Goal: Find specific page/section: Find specific page/section

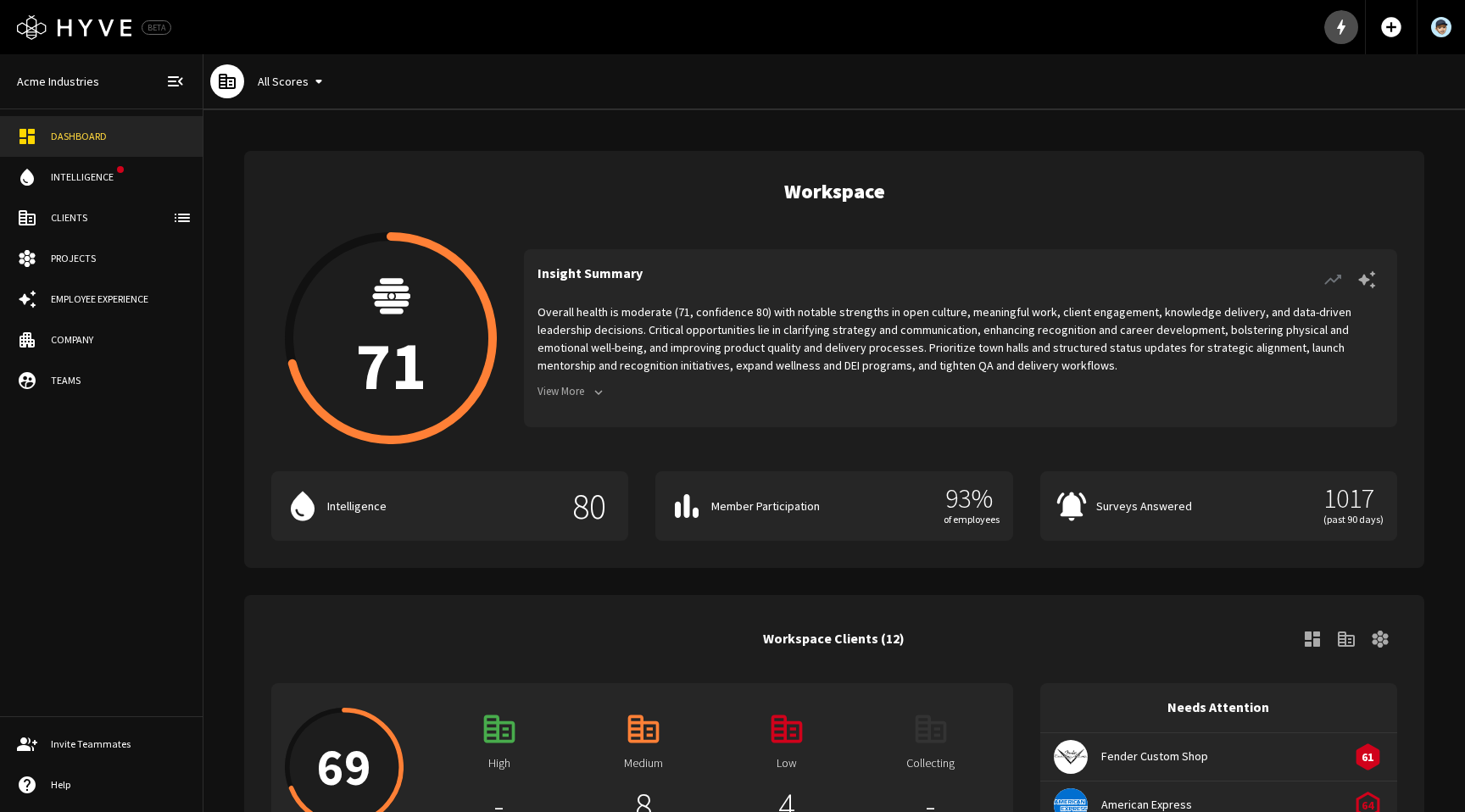
click at [1332, 19] on icon "button" at bounding box center [1341, 27] width 21 height 21
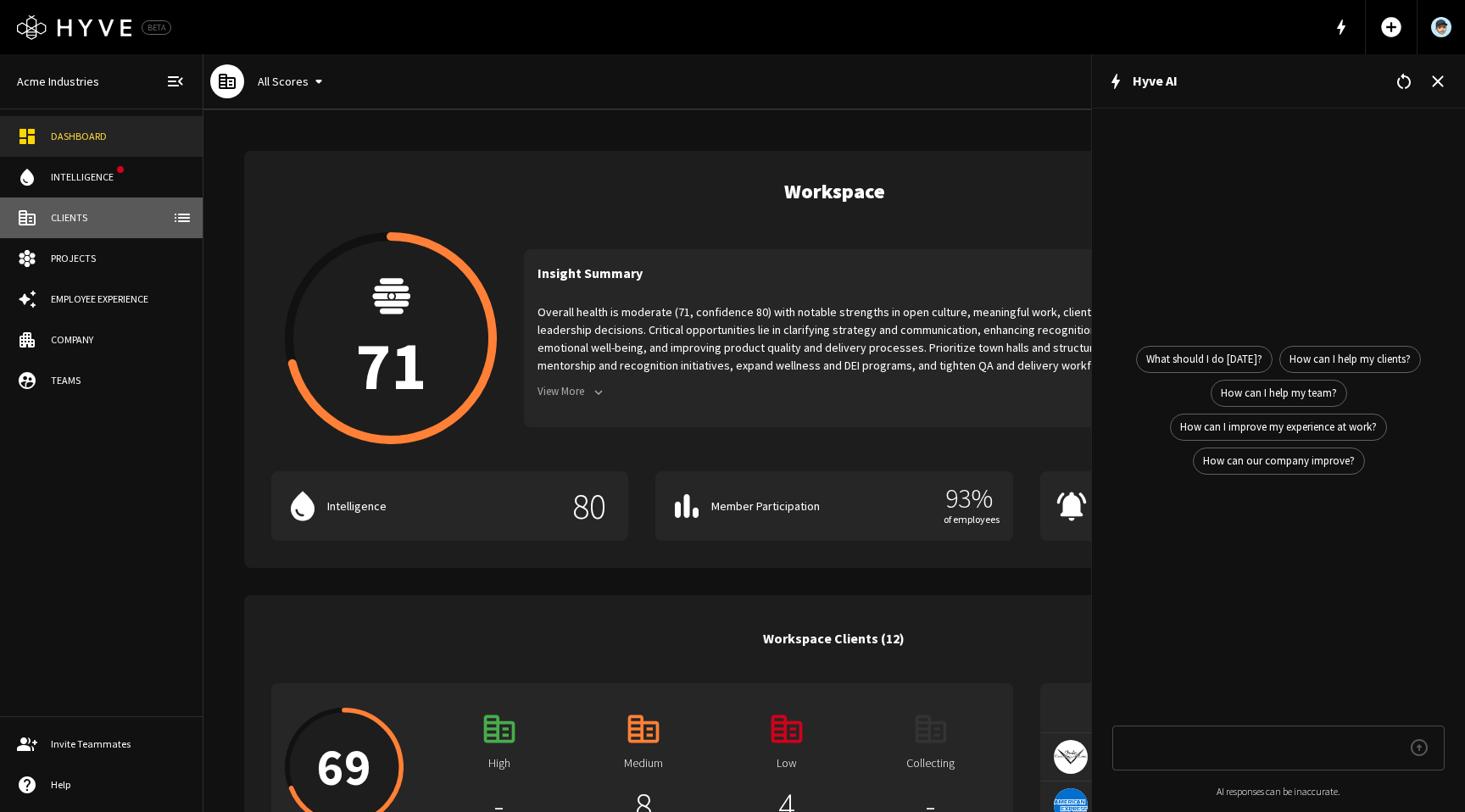
click at [78, 217] on div "Clients" at bounding box center [118, 218] width 135 height 15
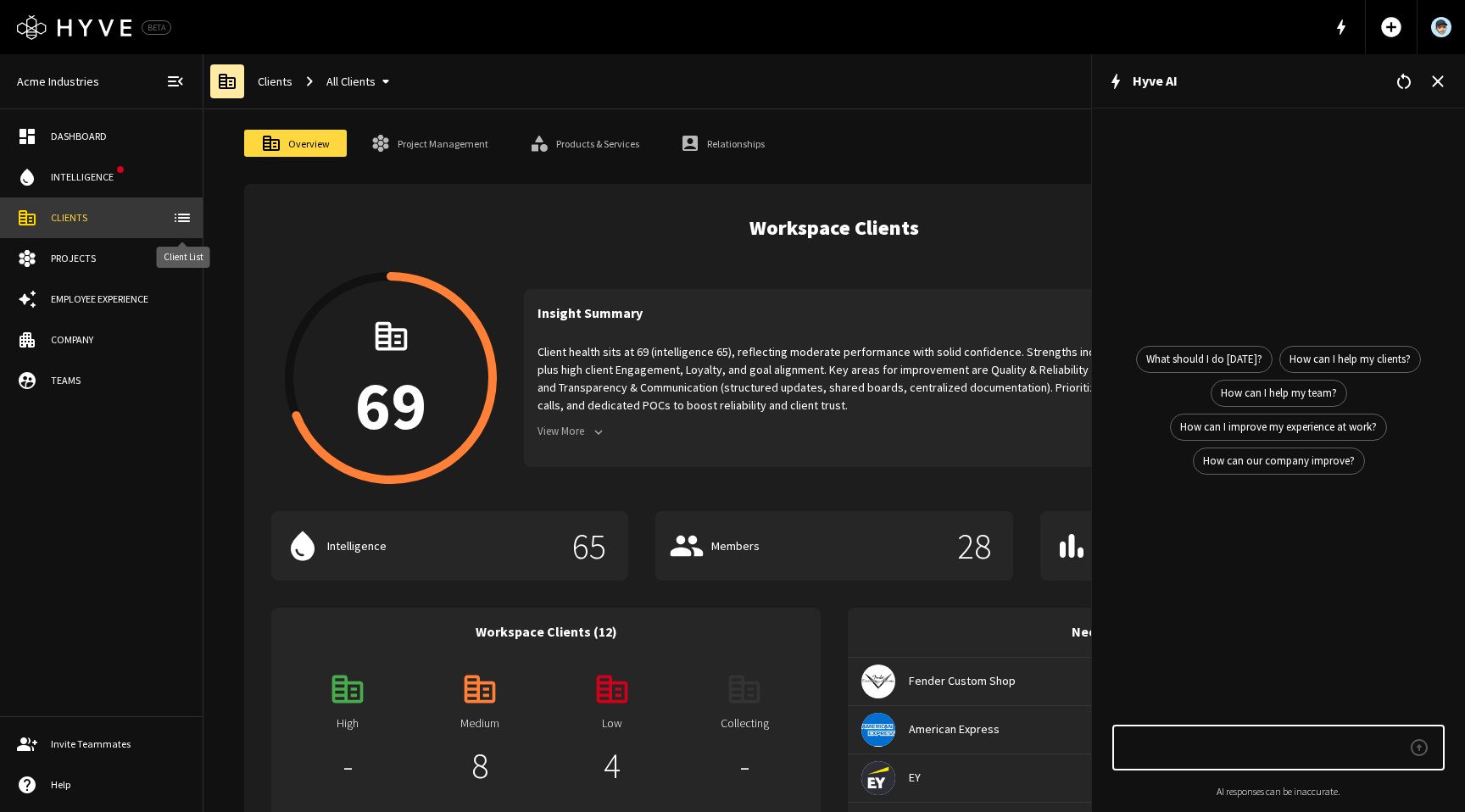
click at [183, 215] on icon "client-list" at bounding box center [182, 218] width 15 height 9
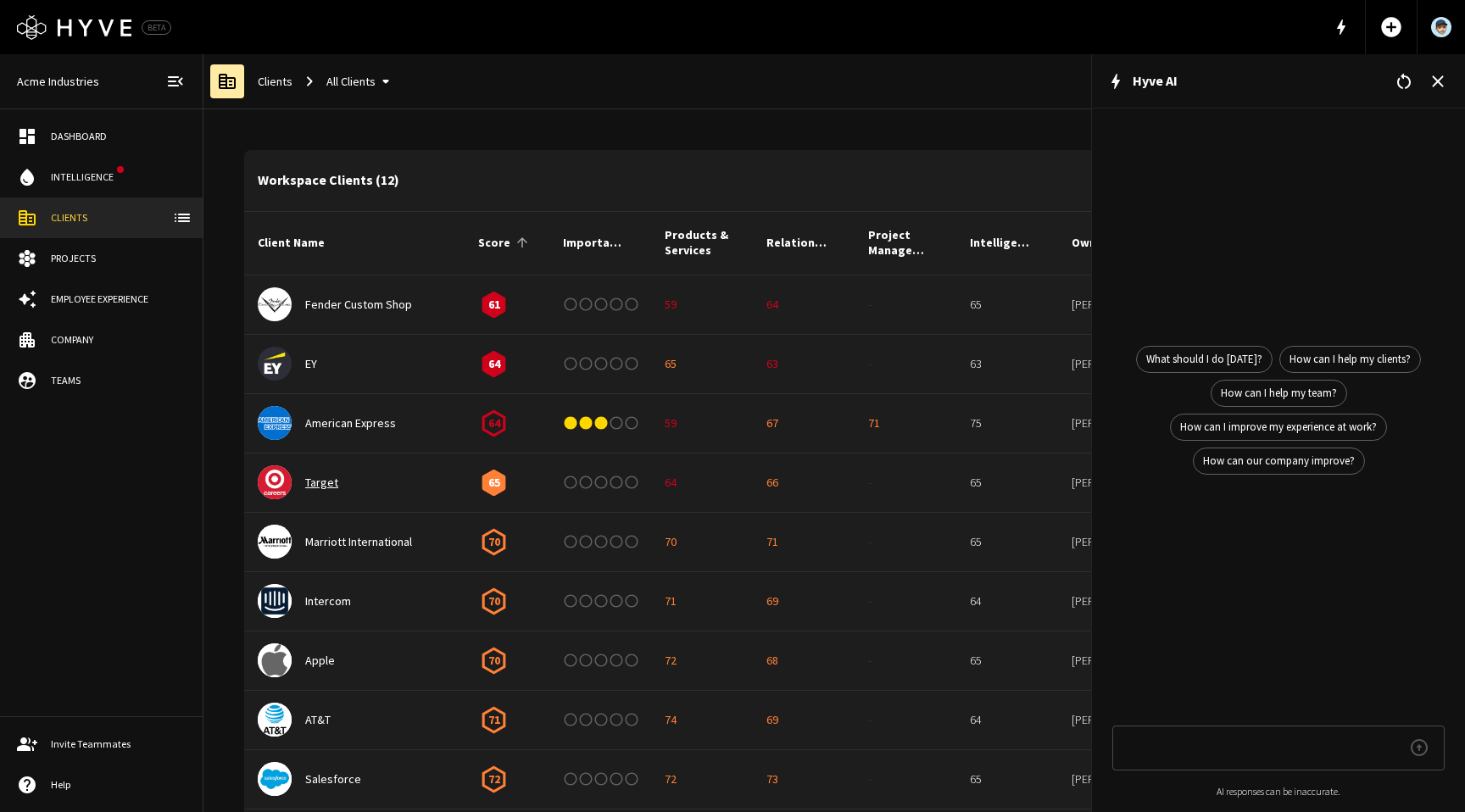
click at [322, 484] on link "Target" at bounding box center [322, 482] width 33 height 15
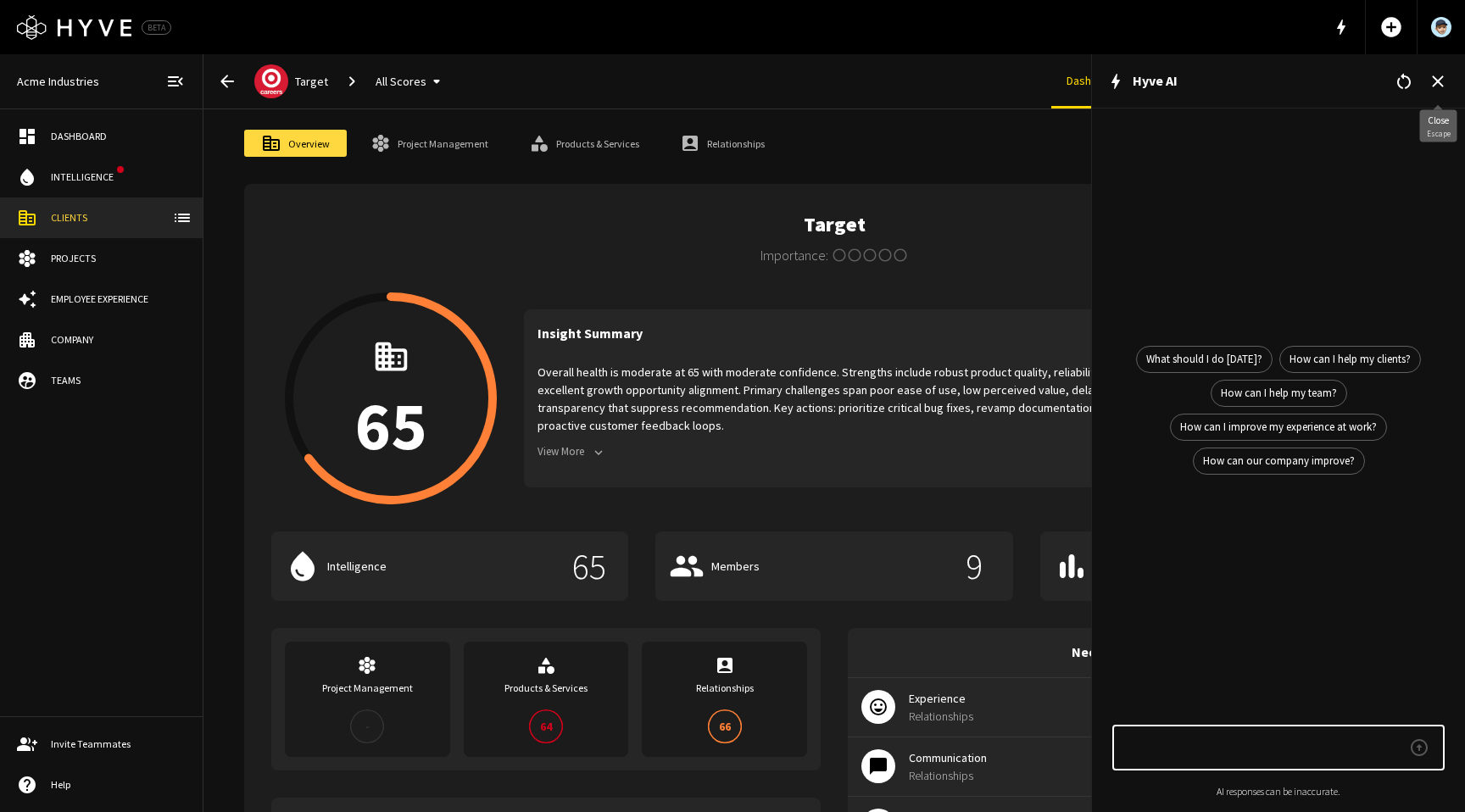
click at [1439, 81] on icon "button" at bounding box center [1437, 81] width 11 height 11
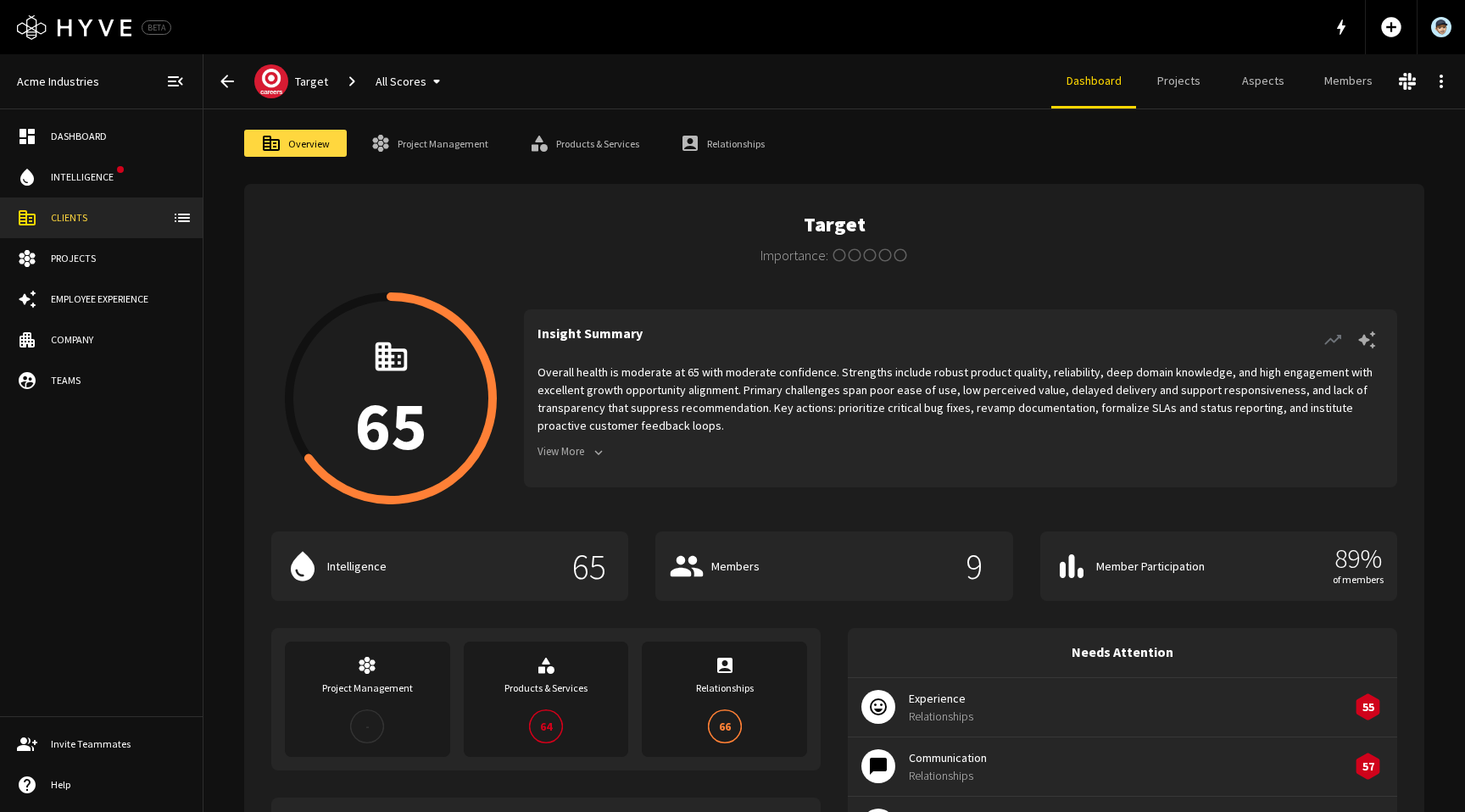
click at [576, 455] on button "View More" at bounding box center [573, 452] width 71 height 27
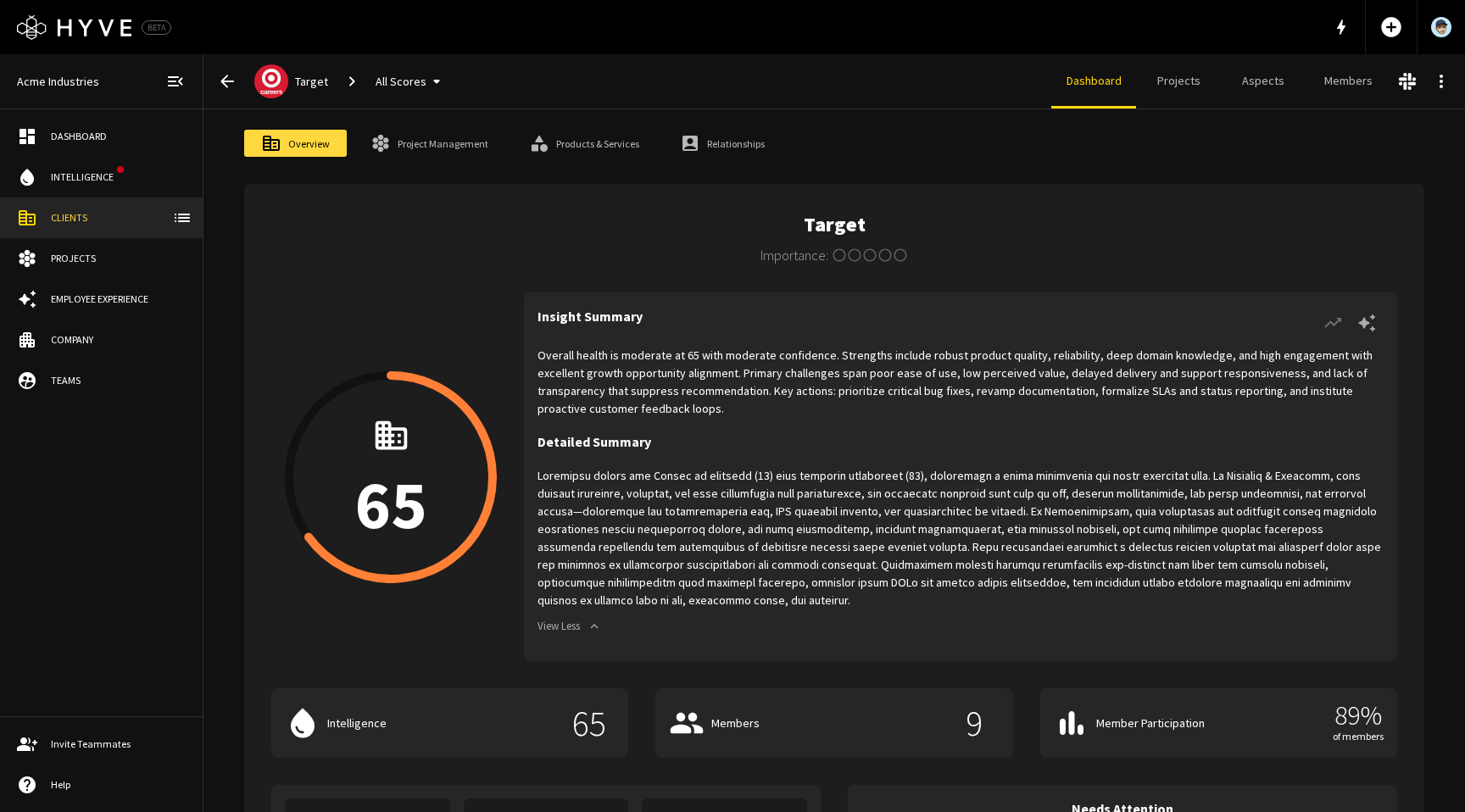
click at [1196, 247] on div "Target Importance: 1 Star 2 Stars 3 Stars 4 Stars 5 Stars Empty" at bounding box center [835, 238] width 1126 height 54
click at [1326, 323] on icon "button" at bounding box center [1333, 323] width 21 height 21
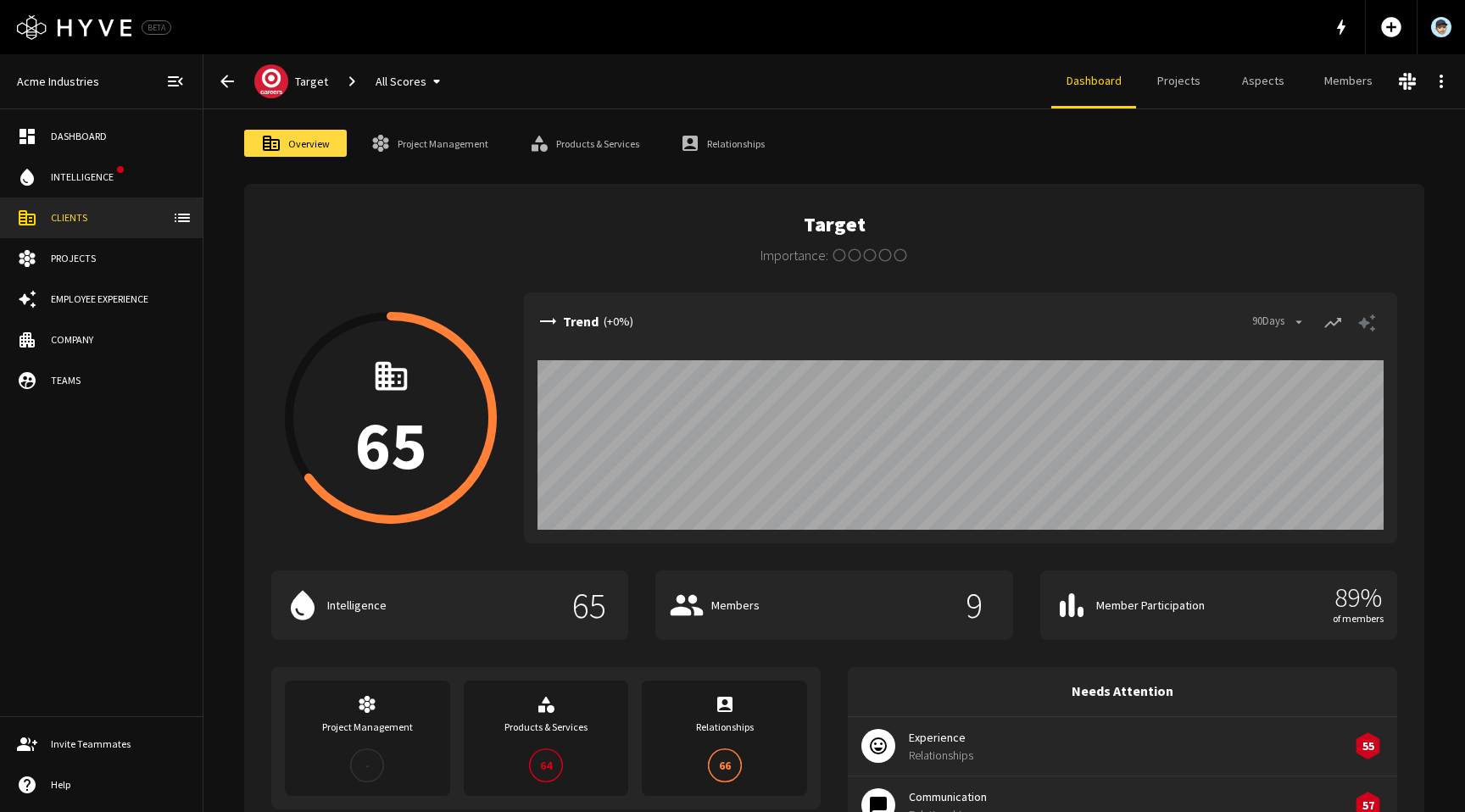
click at [1374, 325] on icon "button" at bounding box center [1367, 323] width 21 height 21
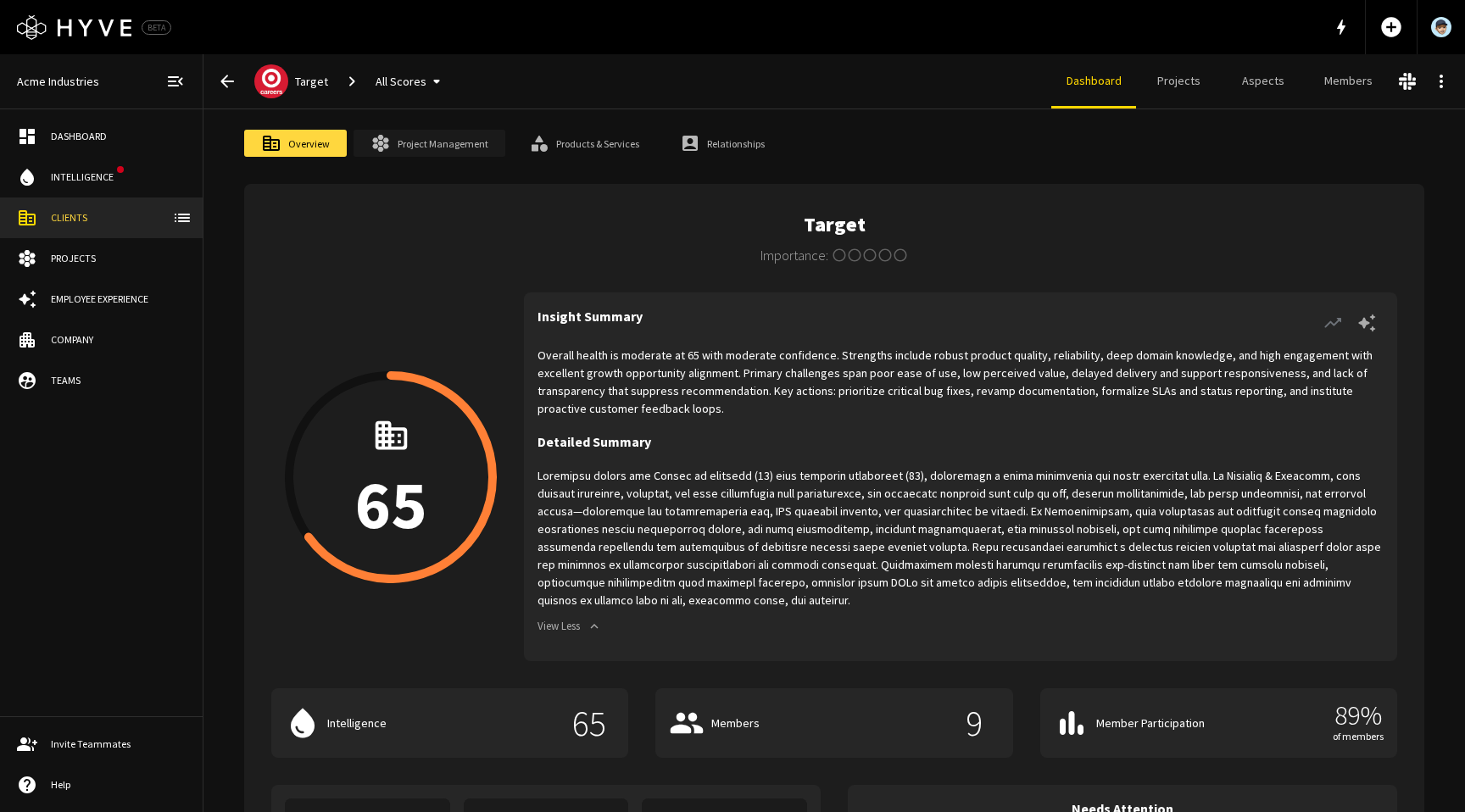
click at [457, 145] on link "Project Management" at bounding box center [429, 143] width 152 height 27
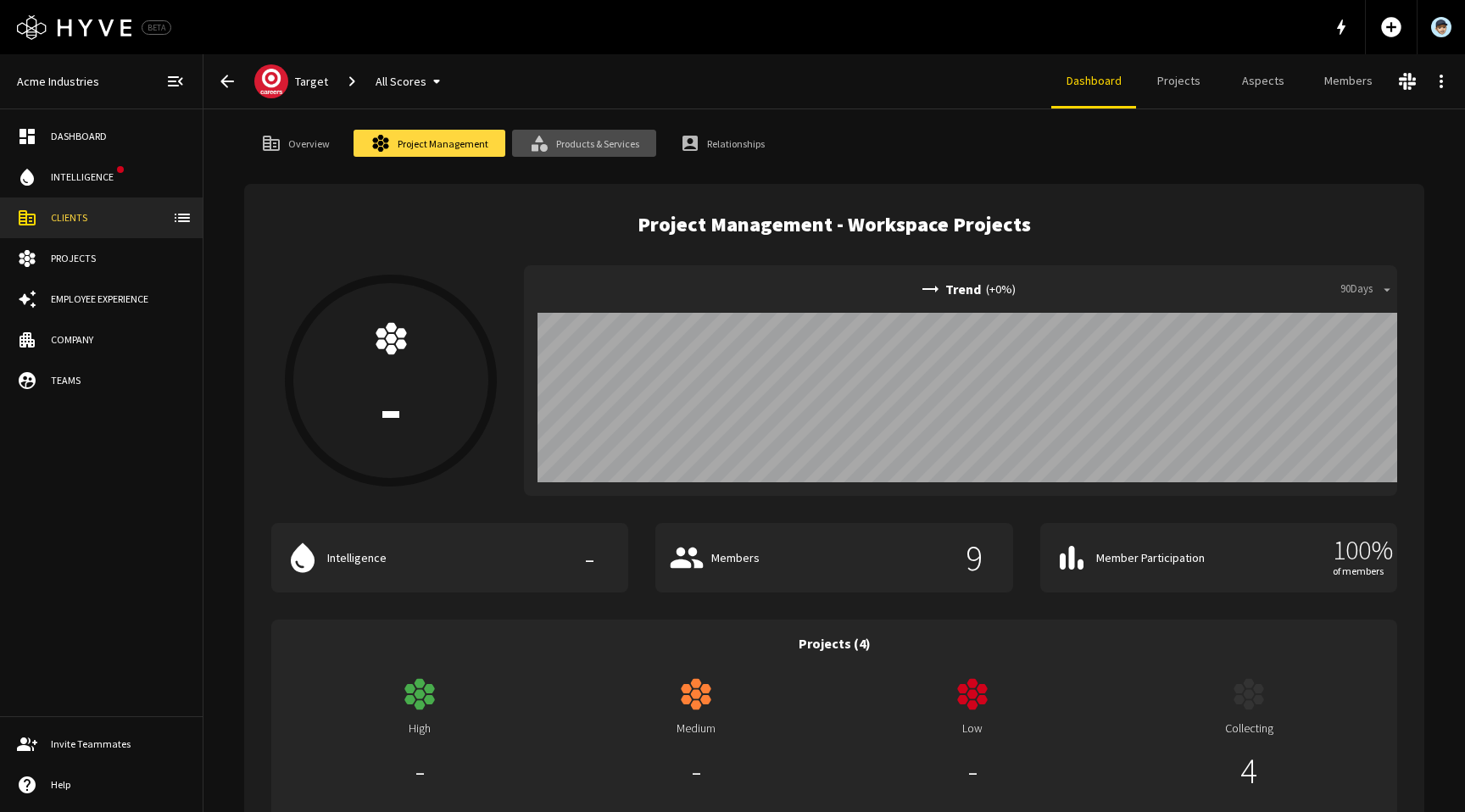
click at [594, 147] on link "Products & Services" at bounding box center [585, 143] width 144 height 27
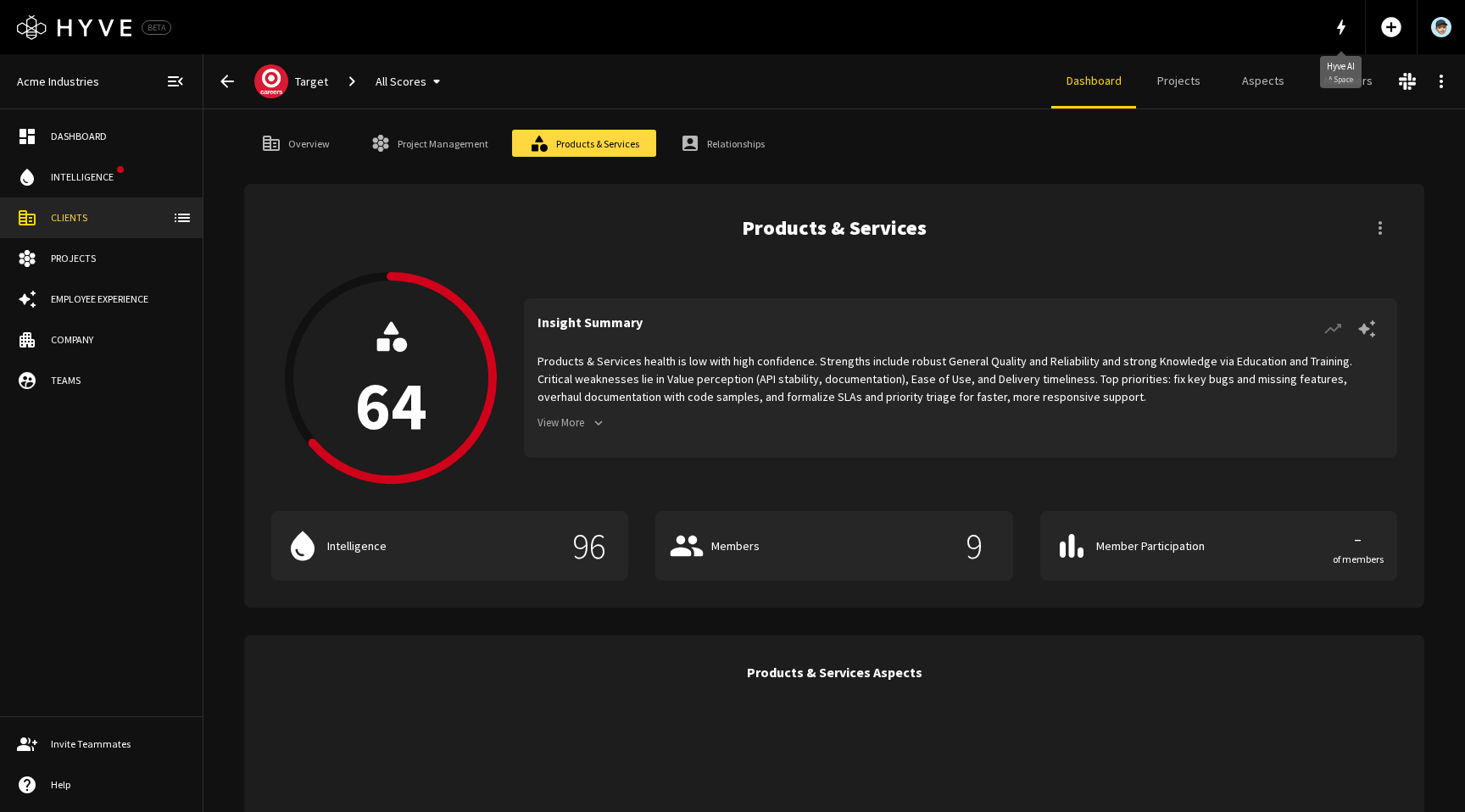
click at [1331, 32] on icon "button" at bounding box center [1341, 27] width 21 height 21
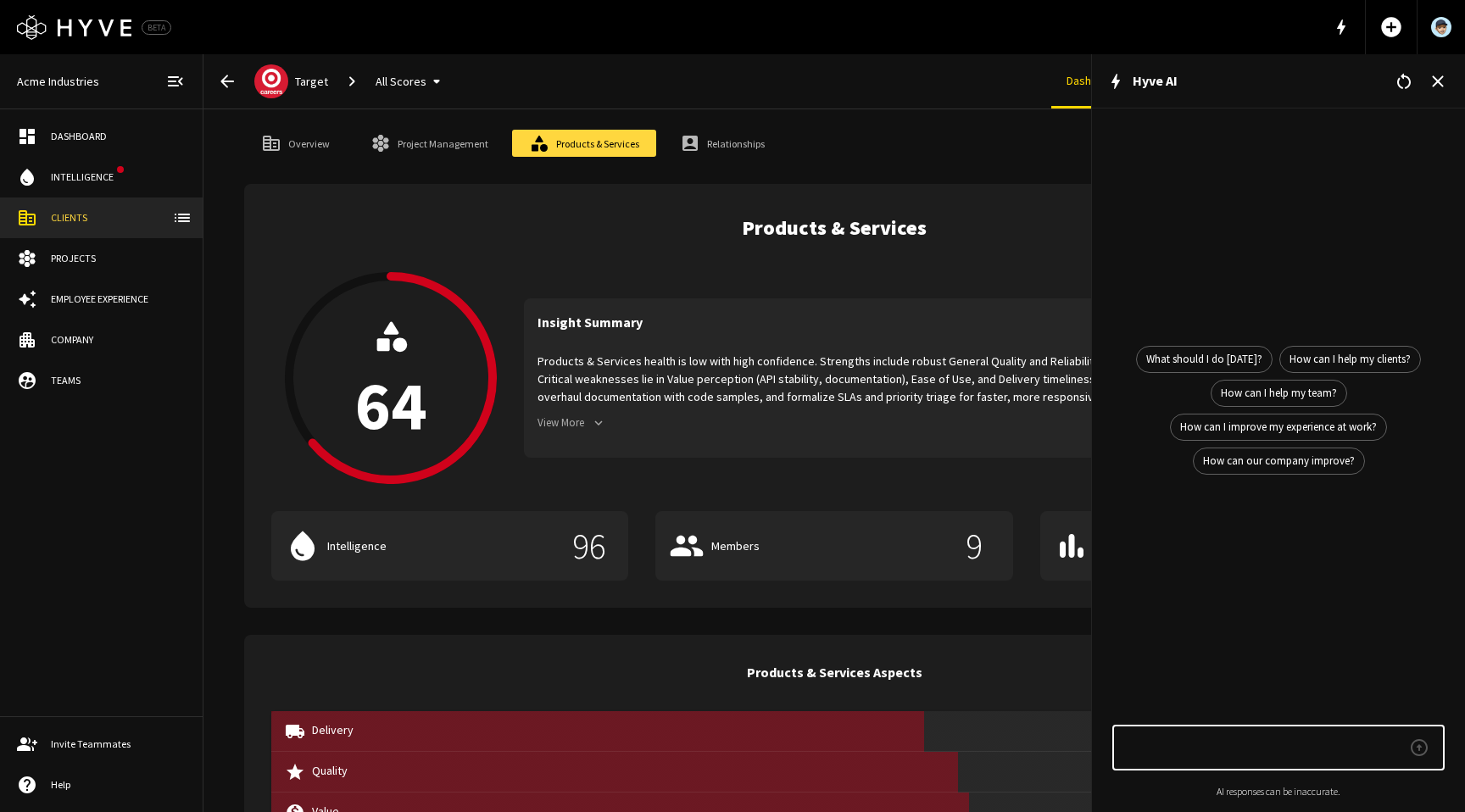
click at [1441, 85] on icon "button" at bounding box center [1437, 81] width 11 height 11
